Goal: Information Seeking & Learning: Find specific fact

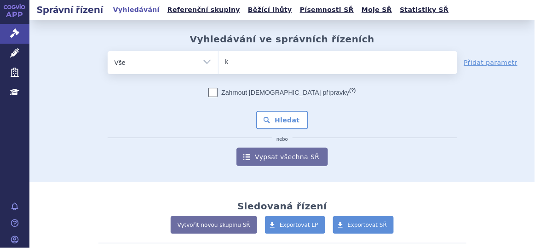
type input "ke"
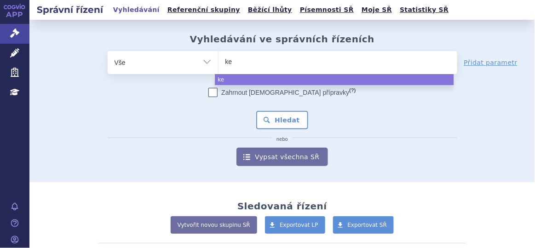
type input "key"
type input "keytr"
type input "keytrud"
type input "keytruda"
select select "keytruda"
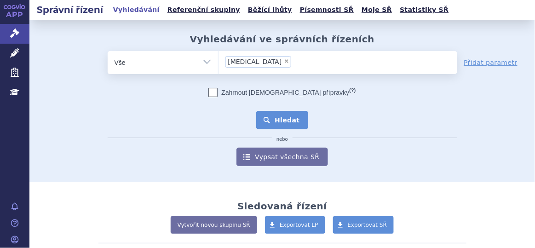
click at [290, 122] on button "Hledat" at bounding box center [282, 120] width 52 height 18
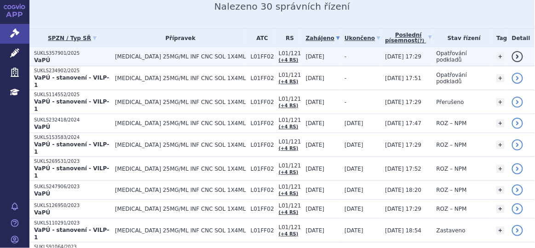
scroll to position [125, 0]
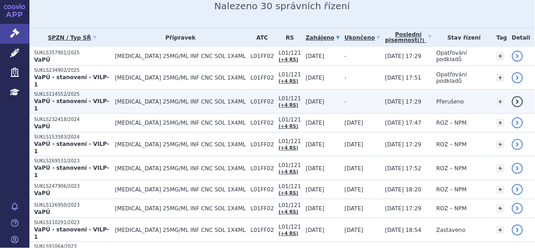
click at [167, 99] on span "[MEDICAL_DATA] 25MG/ML INF CNC SOL 1X4ML" at bounding box center [180, 102] width 131 height 6
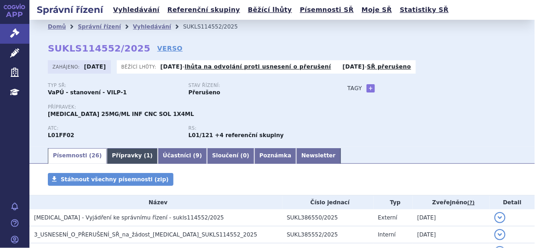
click at [126, 155] on link "Přípravky ( 1 )" at bounding box center [132, 156] width 51 height 16
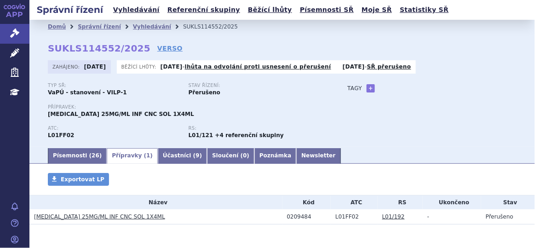
click at [80, 220] on link "KEYTRUDA 25MG/ML INF CNC SOL 1X4ML" at bounding box center [99, 217] width 131 height 6
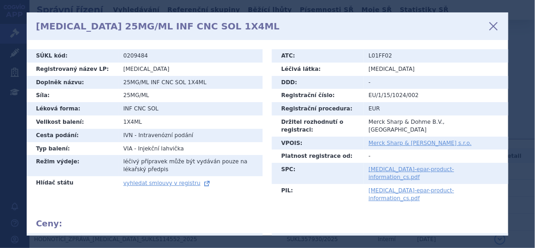
scroll to position [209, 0]
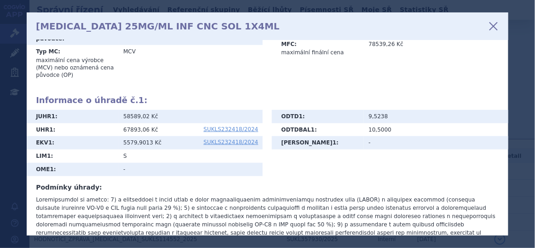
click at [496, 27] on icon at bounding box center [494, 26] width 16 height 16
